Goal: Information Seeking & Learning: Learn about a topic

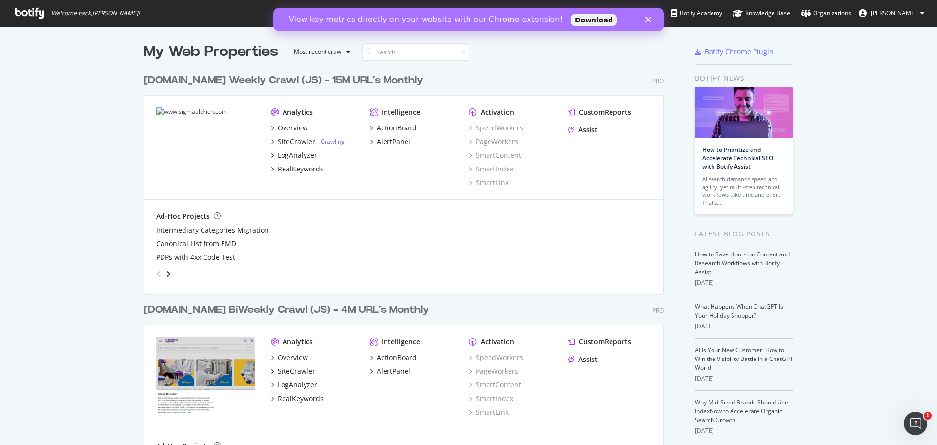
click at [649, 19] on polygon "Close" at bounding box center [648, 20] width 6 height 6
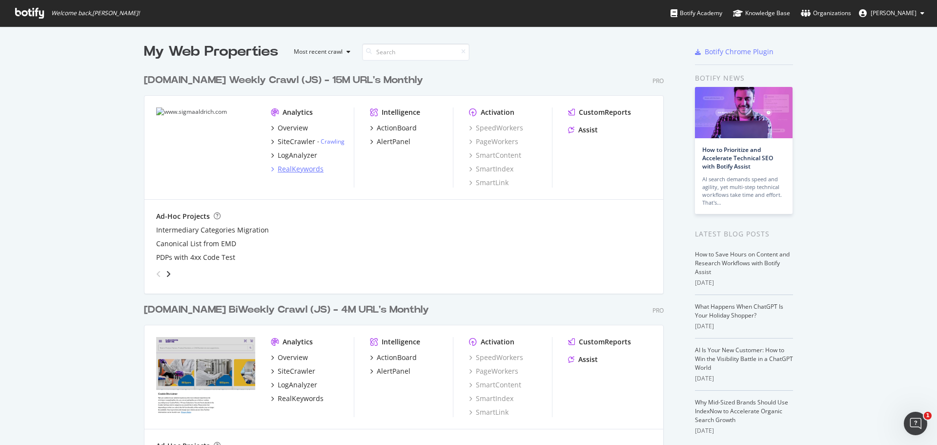
click at [271, 169] on icon "grid" at bounding box center [272, 168] width 3 height 5
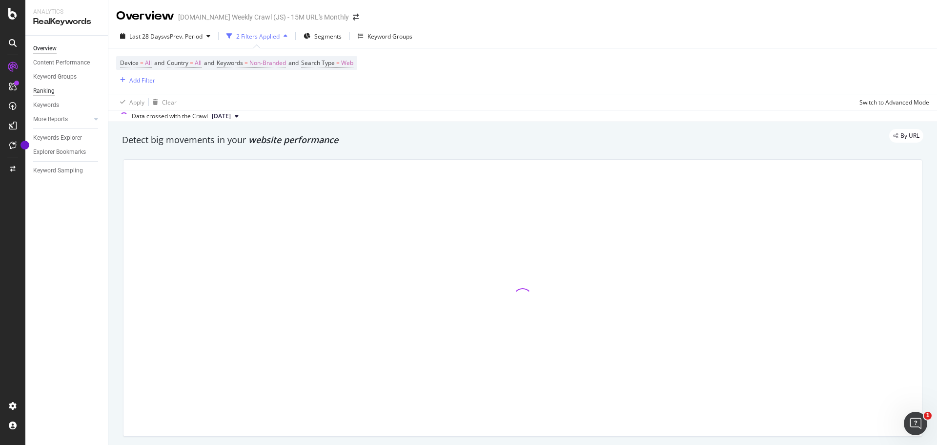
click at [45, 91] on div "Ranking" at bounding box center [43, 91] width 21 height 10
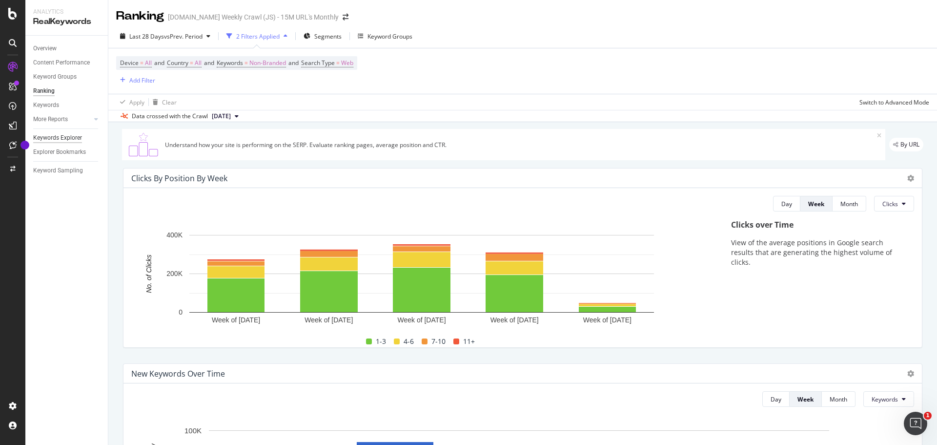
click at [66, 138] on div "Keywords Explorer" at bounding box center [57, 138] width 49 height 10
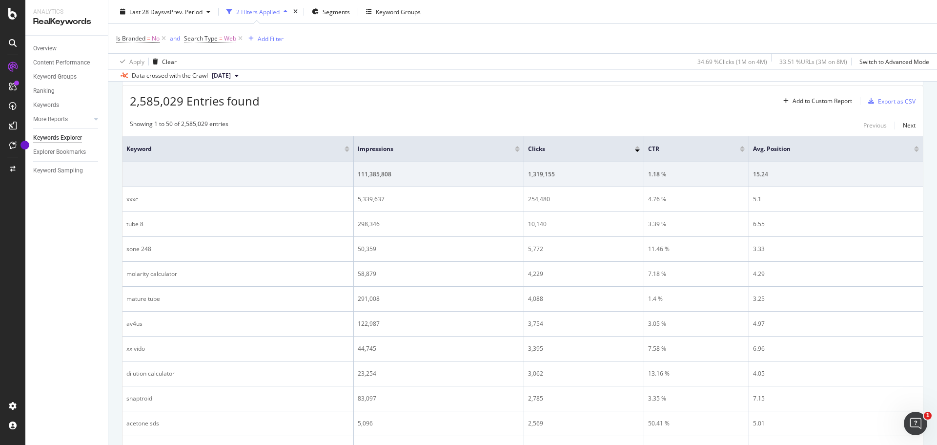
scroll to position [98, 0]
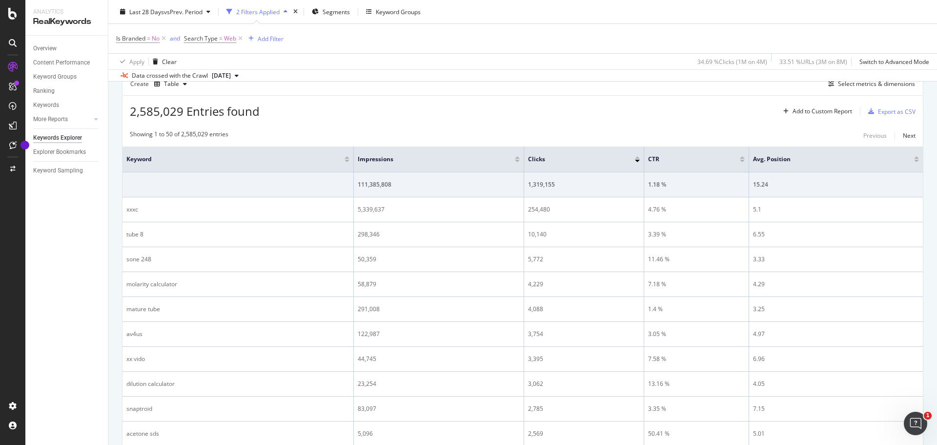
click at [231, 72] on span "[DATE]" at bounding box center [221, 75] width 19 height 9
click at [512, 108] on div "2,585,029 Entries found Add to Custom Report Export as CSV" at bounding box center [523, 108] width 800 height 24
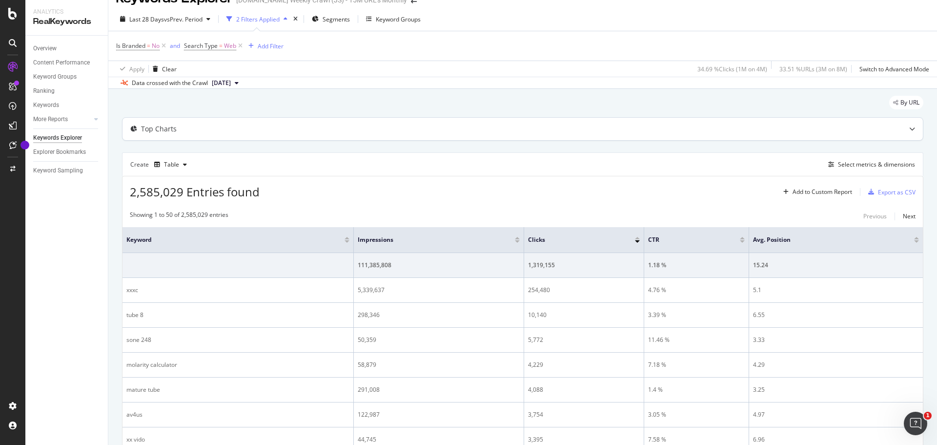
scroll to position [0, 0]
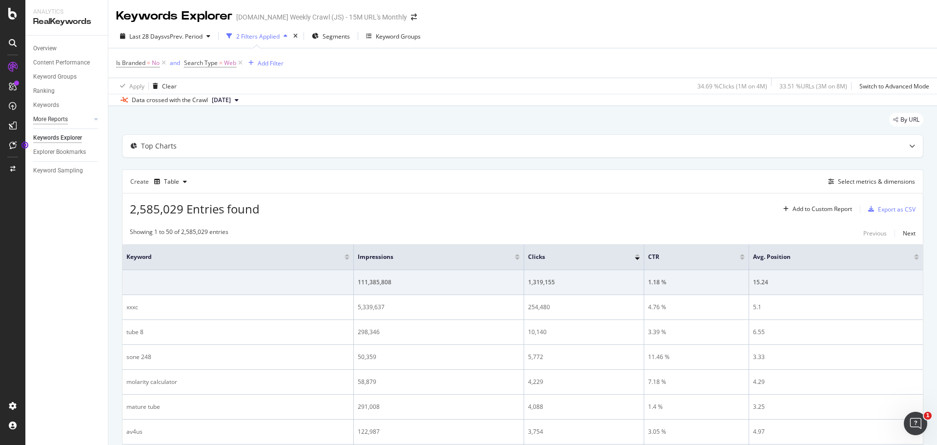
click at [60, 116] on div "More Reports" at bounding box center [50, 119] width 35 height 10
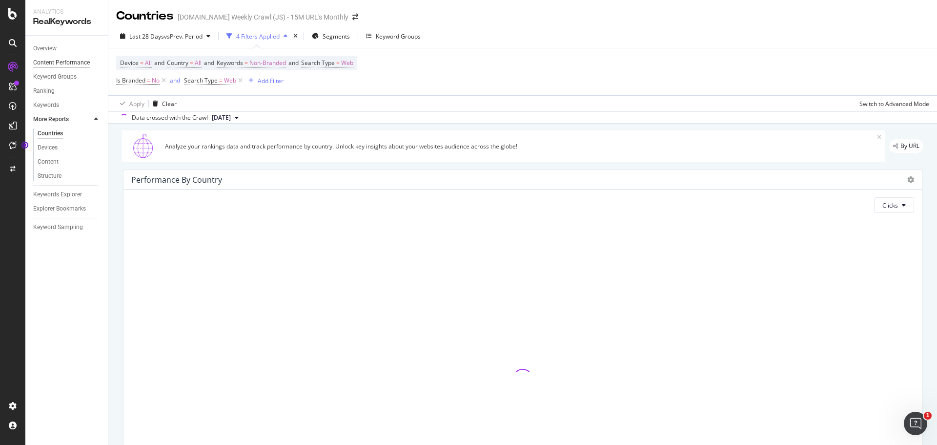
click at [66, 60] on div "Content Performance" at bounding box center [61, 63] width 57 height 10
